Goal: Task Accomplishment & Management: Manage account settings

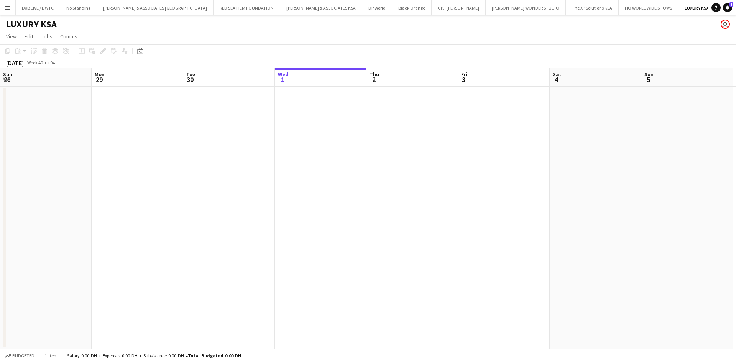
scroll to position [0, 183]
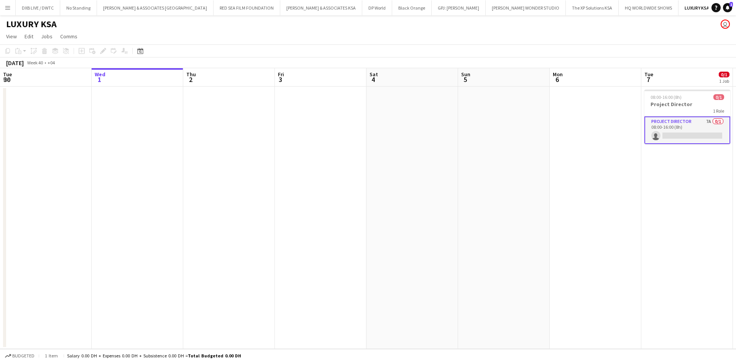
click at [660, 124] on app-card-role "Project Director 7A 0/1 08:00-16:00 (8h) single-neutral-actions" at bounding box center [688, 131] width 86 height 28
click at [663, 132] on app-card-role "Project Director 7A 0/1 08:00-16:00 (8h) single-neutral-actions" at bounding box center [688, 130] width 86 height 26
click at [663, 129] on app-card-role "Project Director 7A 0/1 08:00-16:00 (8h) single-neutral-actions" at bounding box center [688, 130] width 86 height 26
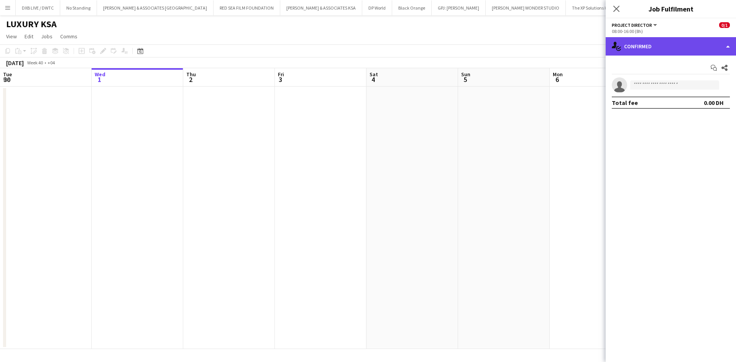
click at [662, 53] on div "single-neutral-actions-check-2 Confirmed" at bounding box center [671, 46] width 130 height 18
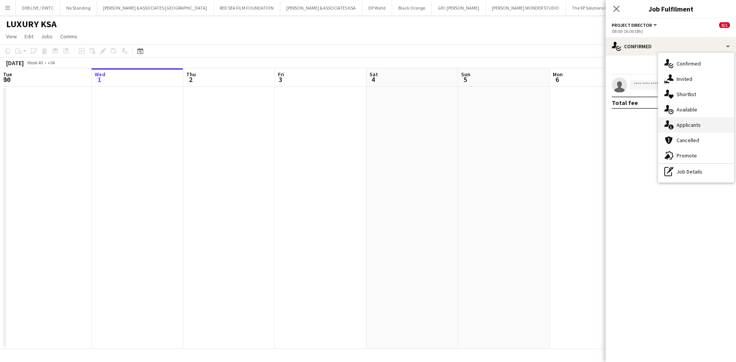
click at [679, 123] on span "Applicants" at bounding box center [689, 125] width 24 height 7
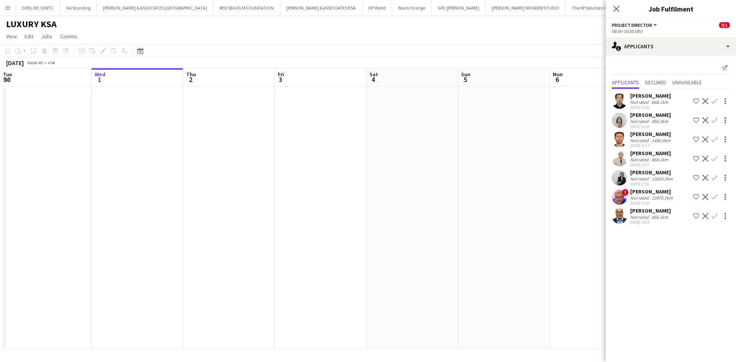
click at [653, 107] on div "[DATE] 12:10" at bounding box center [651, 107] width 41 height 5
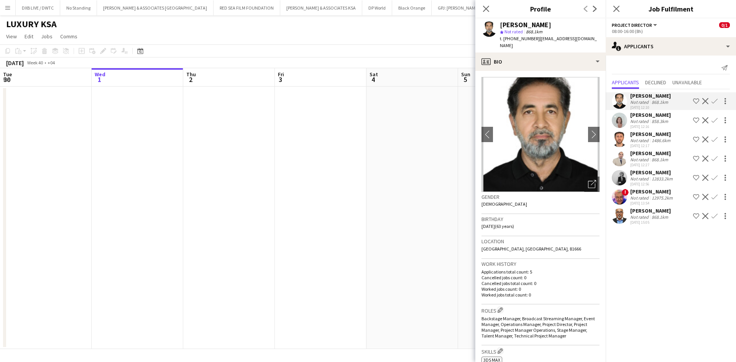
click at [554, 71] on app-crew-profile-bio "chevron-left chevron-right Open photos pop-in Gender [DEMOGRAPHIC_DATA] Birthda…" at bounding box center [541, 216] width 130 height 291
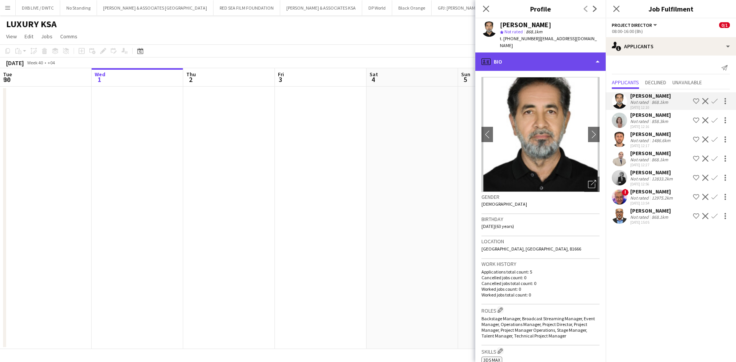
click at [553, 63] on div "profile Bio" at bounding box center [541, 62] width 130 height 18
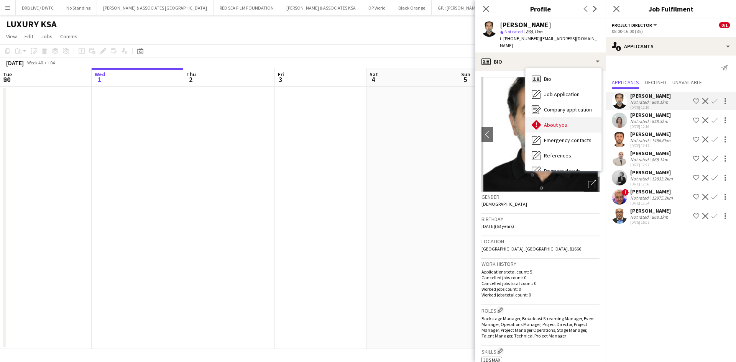
click at [564, 122] on span "About you" at bounding box center [555, 125] width 23 height 7
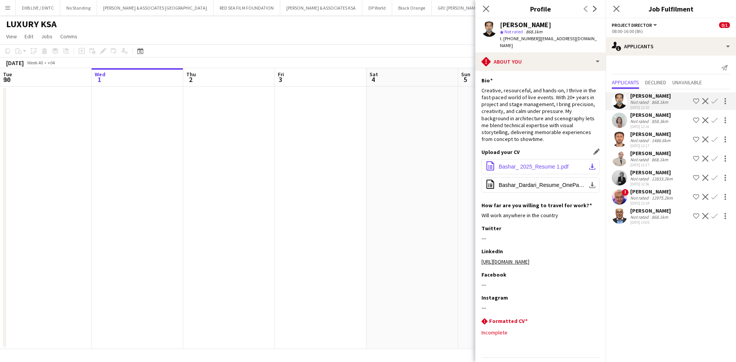
click at [543, 164] on span "Bashar_ 2025_Resume 1.pdf" at bounding box center [534, 167] width 70 height 6
click at [540, 164] on span "Bashar_ 2025_Resume 1.pdf" at bounding box center [534, 167] width 70 height 6
click at [704, 100] on app-icon "Decline" at bounding box center [706, 101] width 6 height 6
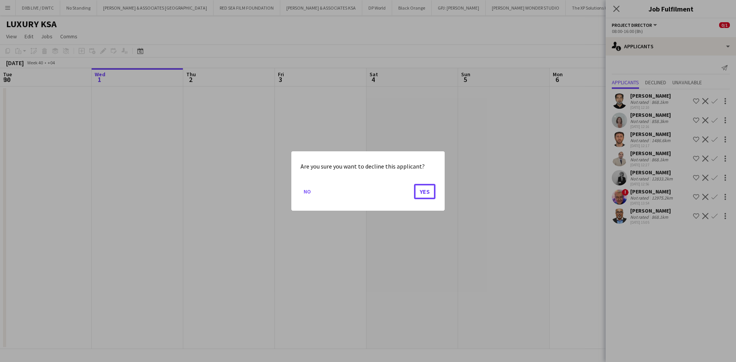
drag, startPoint x: 425, startPoint y: 189, endPoint x: 592, endPoint y: 140, distance: 173.9
click at [425, 189] on button "Yes" at bounding box center [424, 191] width 21 height 15
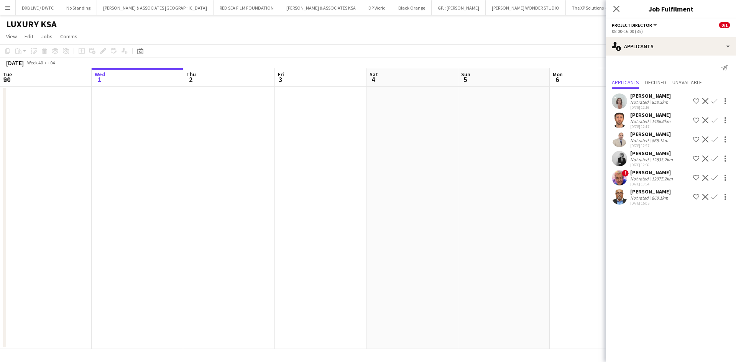
click at [644, 119] on div "Not rated" at bounding box center [641, 122] width 20 height 6
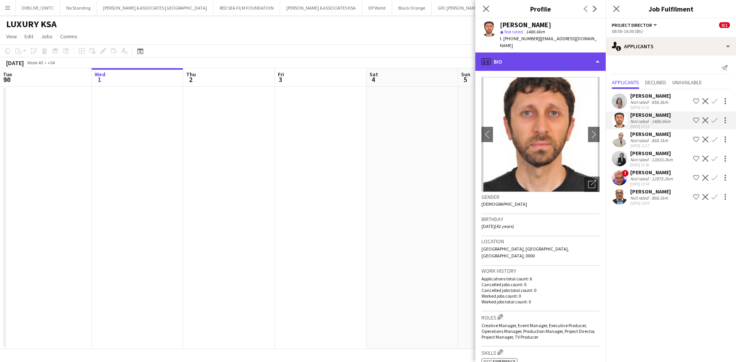
click at [556, 61] on div "profile Bio" at bounding box center [541, 62] width 130 height 18
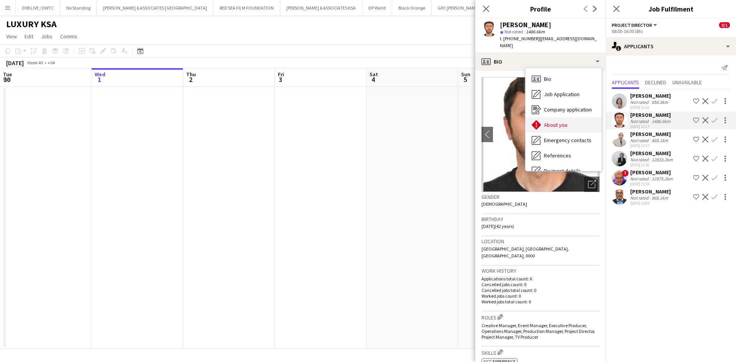
click at [559, 122] on span "About you" at bounding box center [555, 125] width 23 height 7
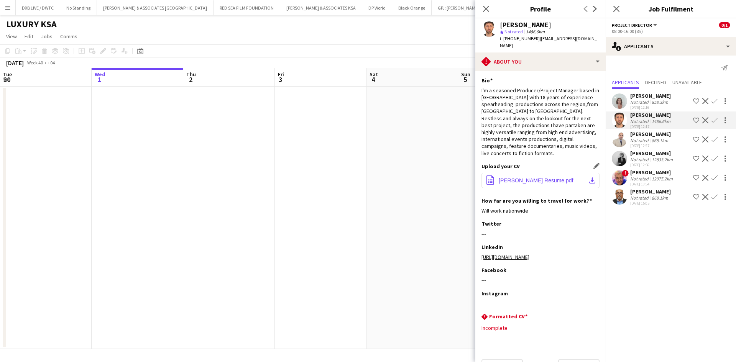
click at [532, 178] on span "[PERSON_NAME] Resume.pdf" at bounding box center [536, 181] width 75 height 6
click at [703, 123] on app-icon "Decline" at bounding box center [706, 120] width 6 height 6
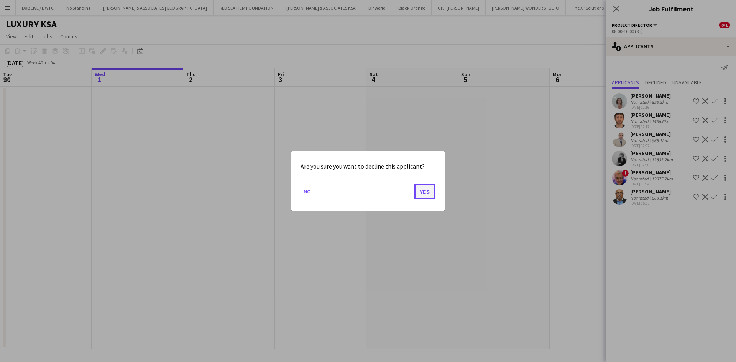
click at [431, 193] on button "Yes" at bounding box center [424, 191] width 21 height 15
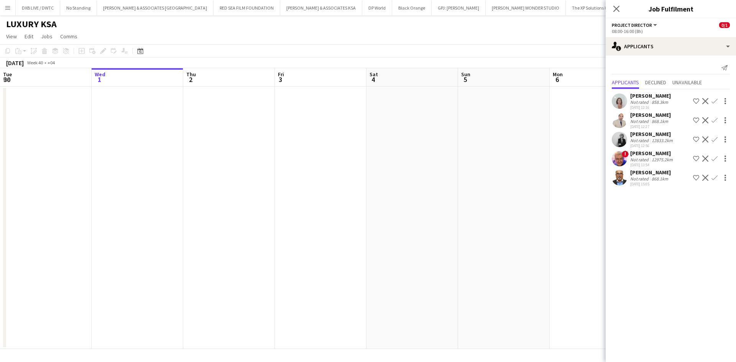
click at [648, 126] on div "[DATE] 12:27" at bounding box center [651, 126] width 41 height 5
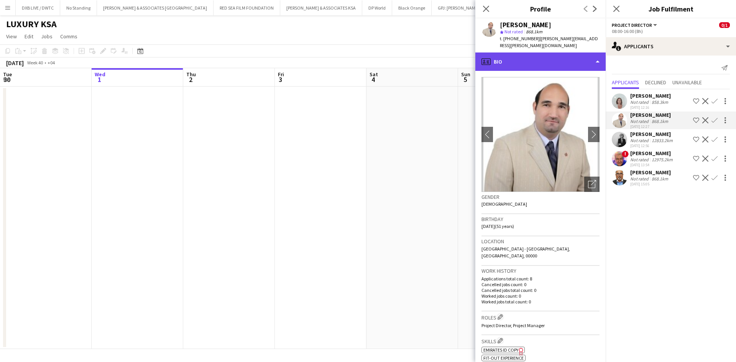
click at [554, 53] on div "profile Bio" at bounding box center [541, 62] width 130 height 18
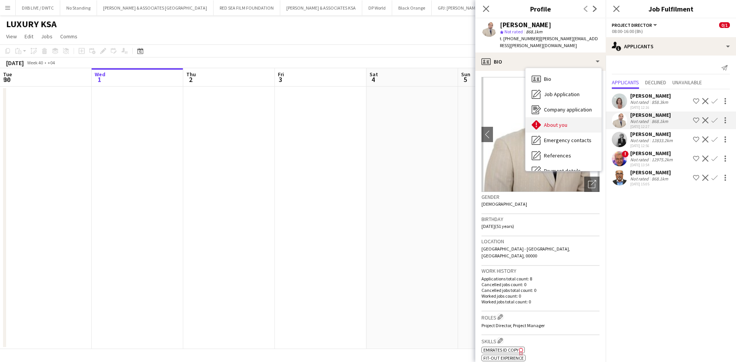
click at [565, 117] on div "About you About you" at bounding box center [564, 124] width 76 height 15
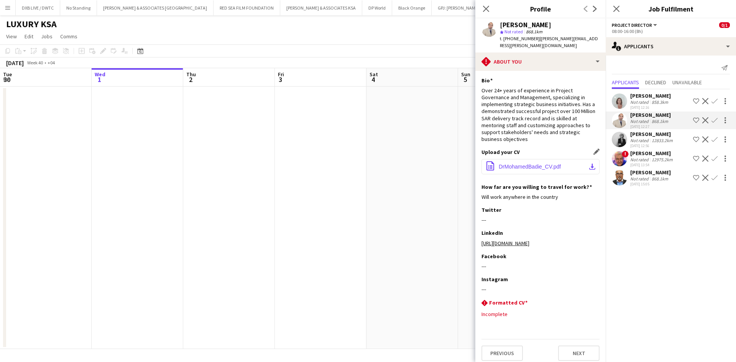
click at [543, 164] on span "DrMohamedBadie_CV.pdf" at bounding box center [530, 167] width 62 height 6
click at [651, 142] on div "12833.2km" at bounding box center [663, 141] width 24 height 6
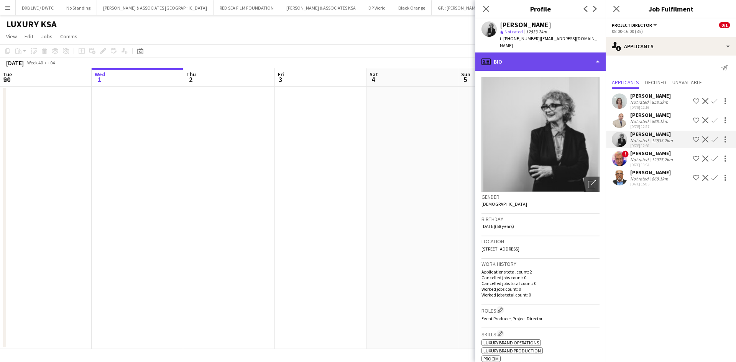
click at [539, 55] on div "profile Bio" at bounding box center [541, 62] width 130 height 18
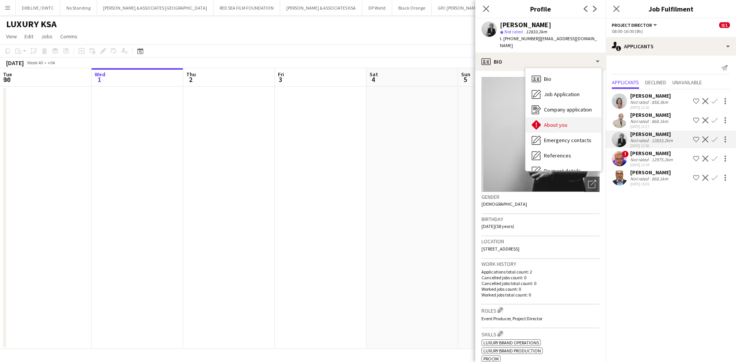
click at [566, 117] on div "About you About you" at bounding box center [564, 124] width 76 height 15
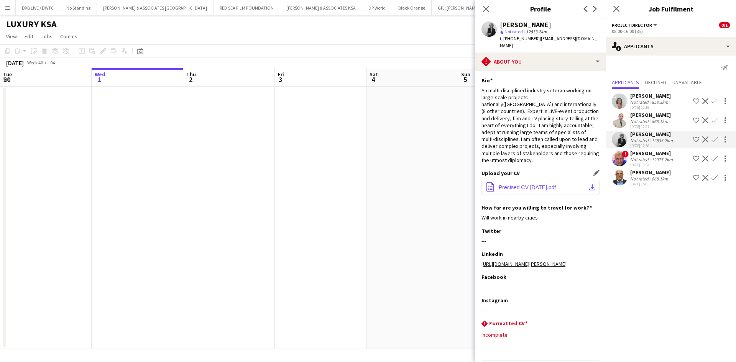
click at [519, 184] on span "Precised CV [DATE].pdf" at bounding box center [527, 187] width 57 height 6
click at [644, 160] on div "Not rated" at bounding box center [641, 160] width 20 height 6
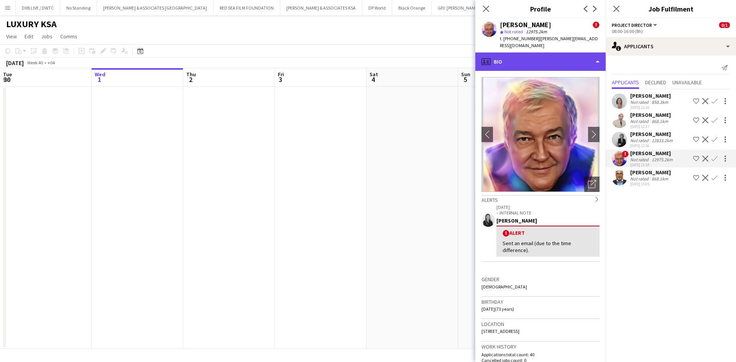
click at [542, 57] on div "profile Bio" at bounding box center [541, 62] width 130 height 18
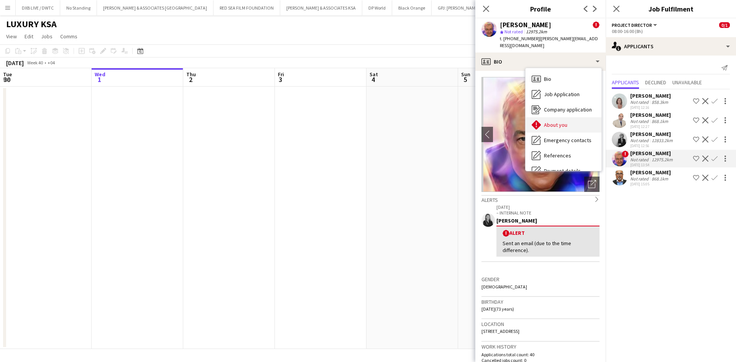
click at [570, 118] on div "About you About you" at bounding box center [564, 124] width 76 height 15
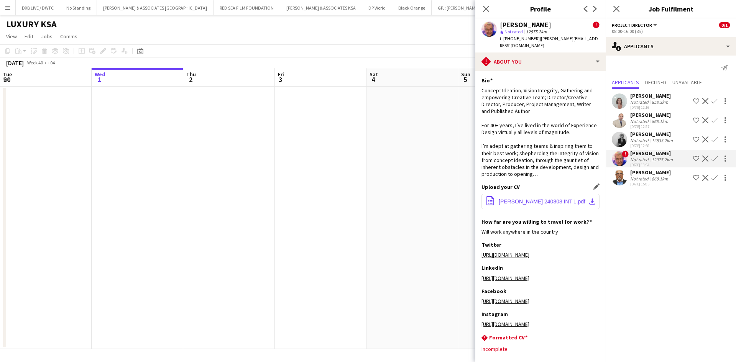
click at [537, 199] on span "[PERSON_NAME] 240808 INT'L.pdf" at bounding box center [542, 202] width 87 height 6
click at [647, 178] on div "Not rated" at bounding box center [641, 179] width 20 height 6
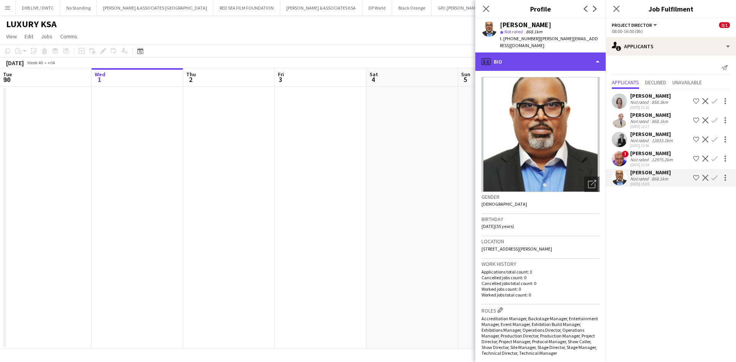
click at [535, 60] on div "profile Bio" at bounding box center [541, 62] width 130 height 18
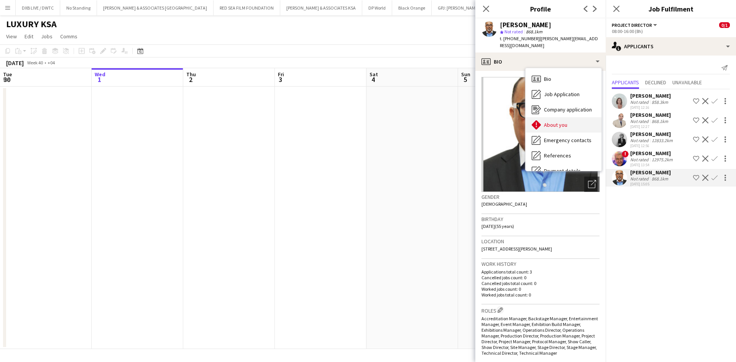
click at [560, 122] on span "About you" at bounding box center [555, 125] width 23 height 7
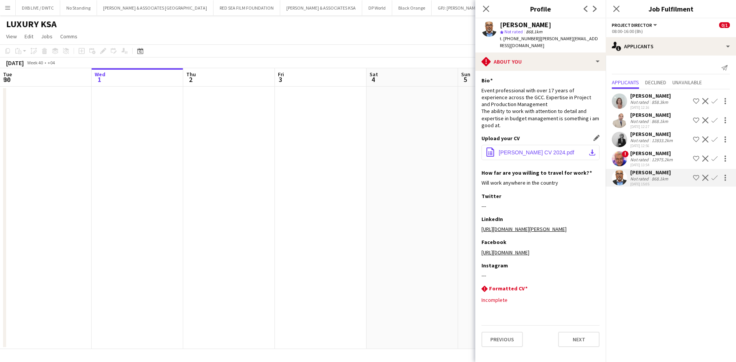
click at [531, 150] on span "[PERSON_NAME] CV 2024.pdf" at bounding box center [537, 153] width 76 height 6
click at [485, 11] on icon "Close pop-in" at bounding box center [486, 8] width 7 height 7
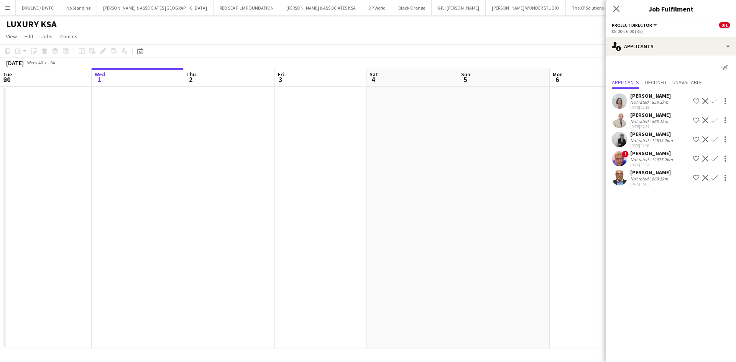
click at [634, 163] on div "[DATE] 13:54" at bounding box center [653, 165] width 44 height 5
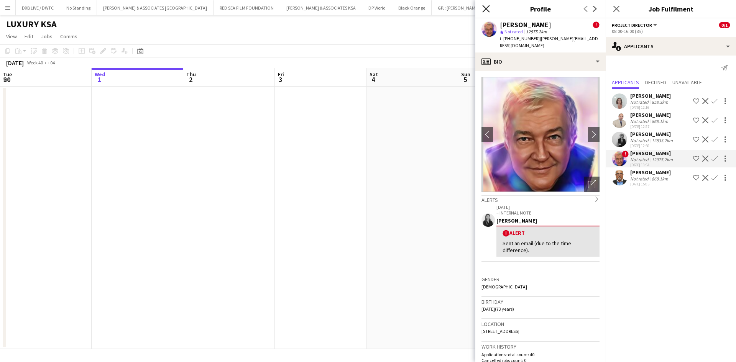
click at [485, 12] on icon "Close pop-in" at bounding box center [486, 8] width 7 height 7
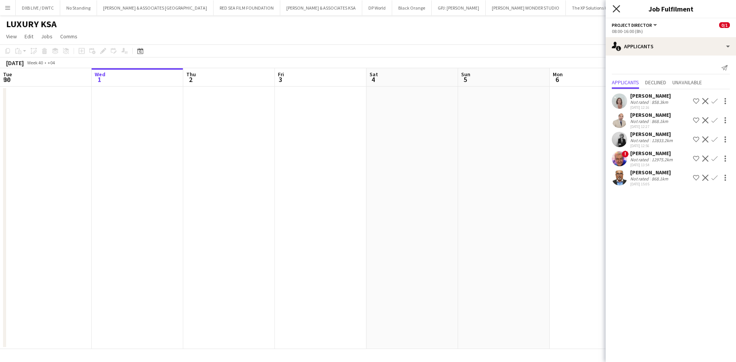
click at [616, 6] on icon "Close pop-in" at bounding box center [616, 8] width 7 height 7
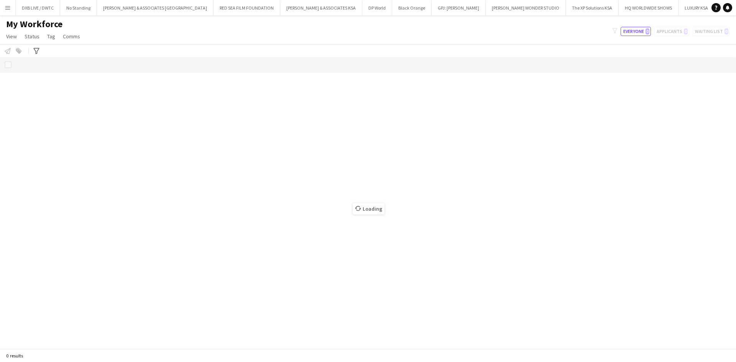
click at [7, 9] on app-icon "Menu" at bounding box center [8, 8] width 6 height 6
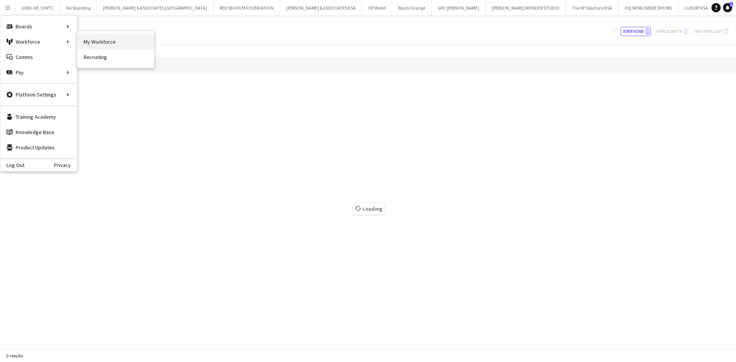
click at [102, 43] on link "My Workforce" at bounding box center [115, 41] width 77 height 15
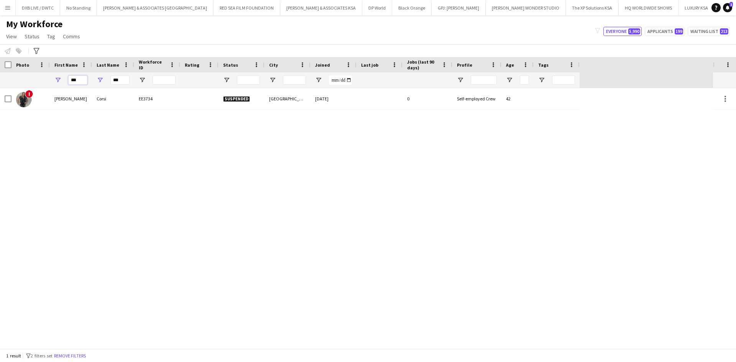
drag, startPoint x: 84, startPoint y: 82, endPoint x: 51, endPoint y: 85, distance: 32.3
click at [51, 85] on div "***" at bounding box center [71, 79] width 42 height 15
type input "***"
drag, startPoint x: 123, startPoint y: 82, endPoint x: 100, endPoint y: 82, distance: 22.6
click at [100, 82] on div "***" at bounding box center [113, 79] width 42 height 15
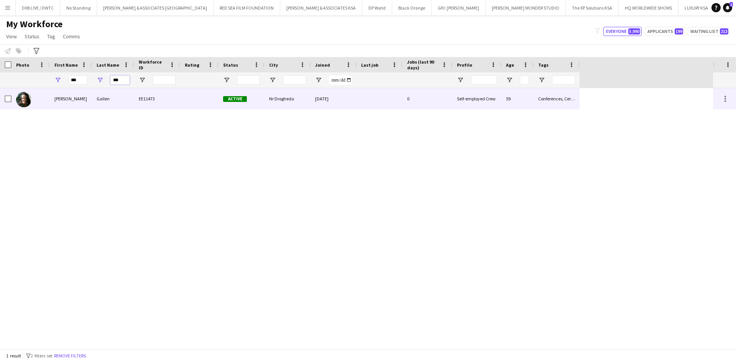
type input "***"
click at [118, 93] on div "Gallen" at bounding box center [113, 98] width 42 height 21
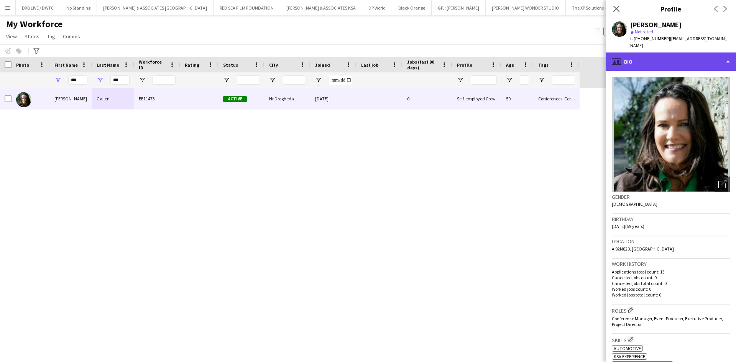
click at [652, 59] on div "profile Bio" at bounding box center [671, 62] width 130 height 18
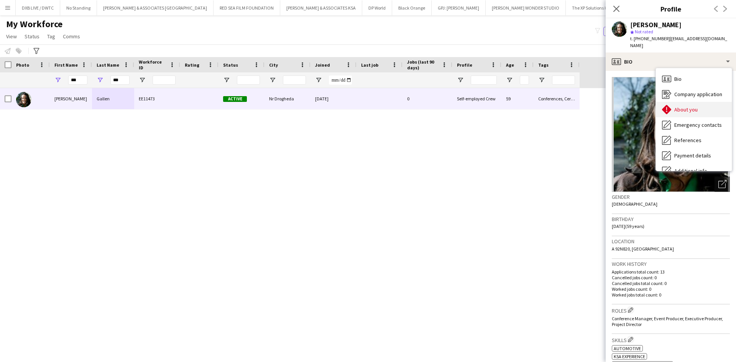
click at [679, 104] on div "About you About you" at bounding box center [694, 109] width 76 height 15
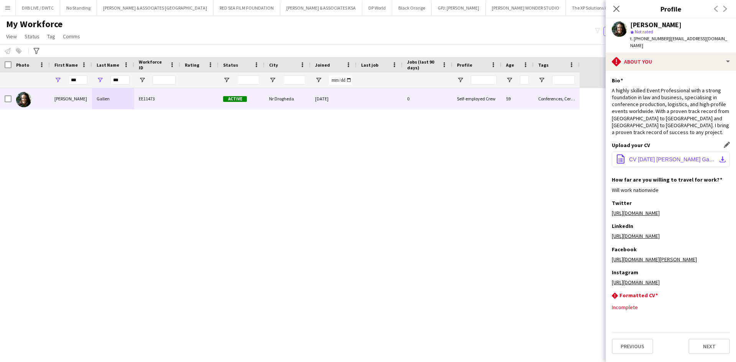
click at [679, 156] on span "CV March 2025 Audrey Browne Gallen General.pdf" at bounding box center [672, 159] width 87 height 6
drag, startPoint x: 86, startPoint y: 81, endPoint x: 54, endPoint y: 82, distance: 31.1
click at [54, 82] on div "***" at bounding box center [71, 79] width 42 height 15
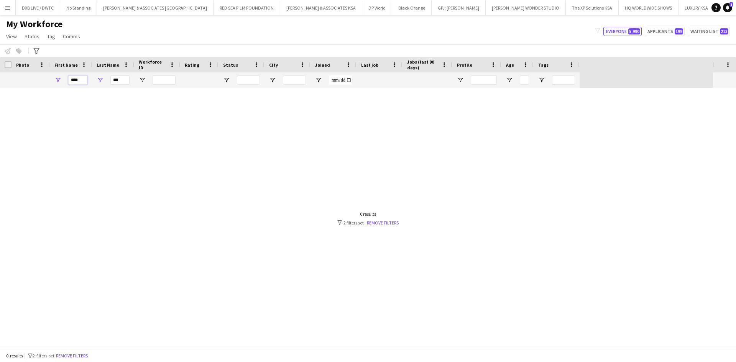
type input "****"
drag, startPoint x: 124, startPoint y: 81, endPoint x: 97, endPoint y: 83, distance: 26.9
click at [97, 83] on div "***" at bounding box center [113, 79] width 42 height 15
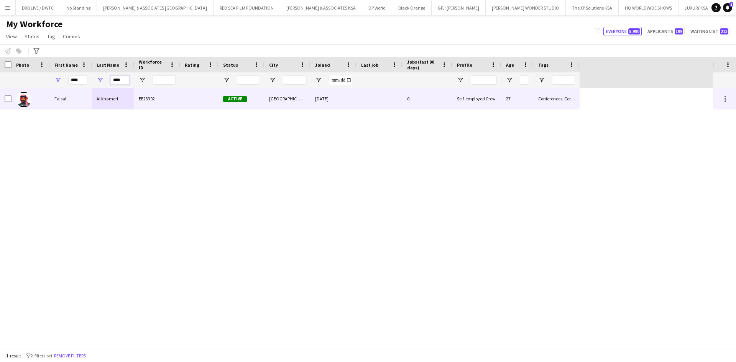
type input "****"
click at [152, 105] on div "EE23392" at bounding box center [157, 98] width 46 height 21
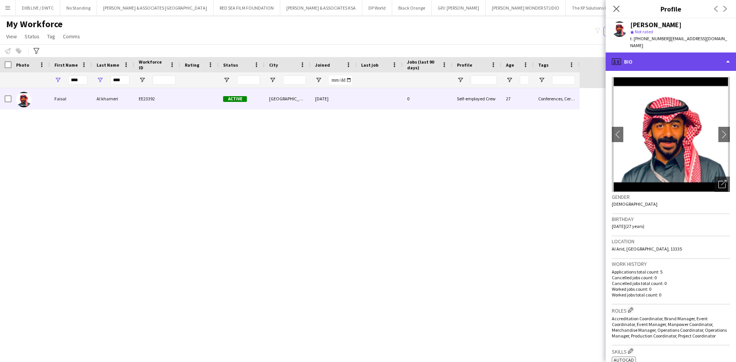
click at [679, 61] on div "profile Bio" at bounding box center [671, 62] width 130 height 18
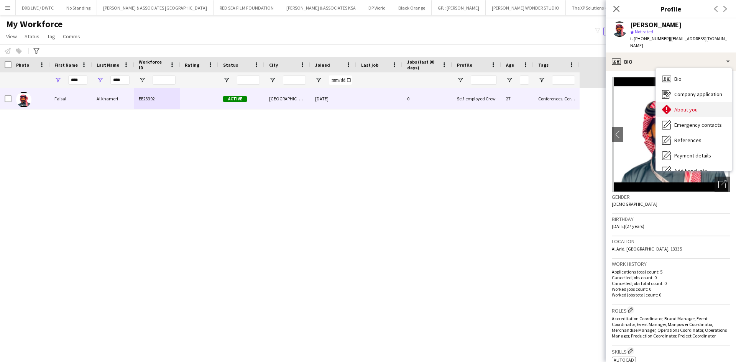
click at [686, 106] on span "About you" at bounding box center [686, 109] width 23 height 7
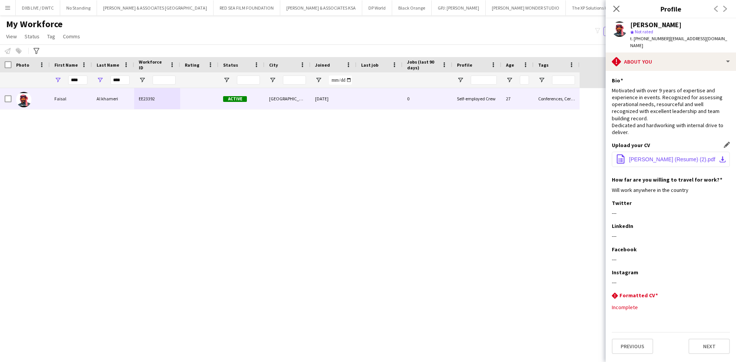
click at [652, 156] on span "Faisal Al-Khameri (Resume) (2).pdf" at bounding box center [672, 159] width 86 height 6
